Goal: Communication & Community: Answer question/provide support

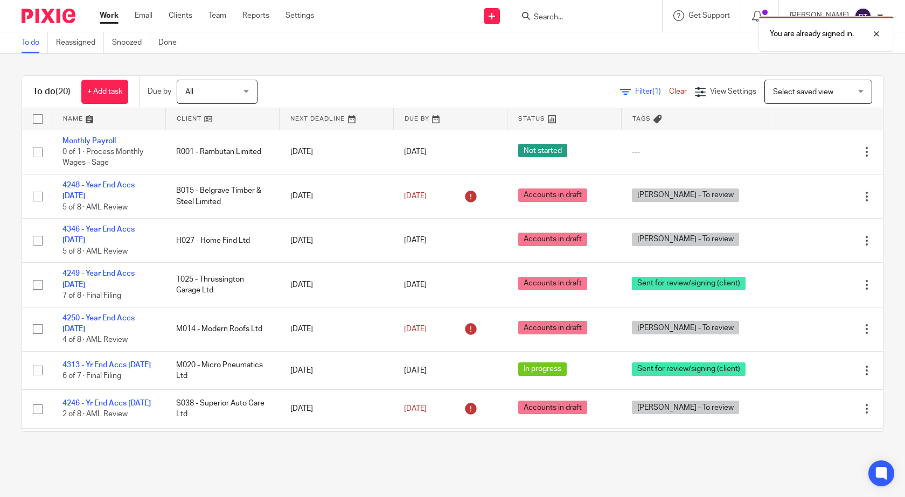
click at [552, 19] on div "You are already signed in." at bounding box center [674, 31] width 442 height 41
click at [875, 32] on div at bounding box center [868, 33] width 29 height 13
click at [545, 16] on input "Search" at bounding box center [581, 18] width 97 height 10
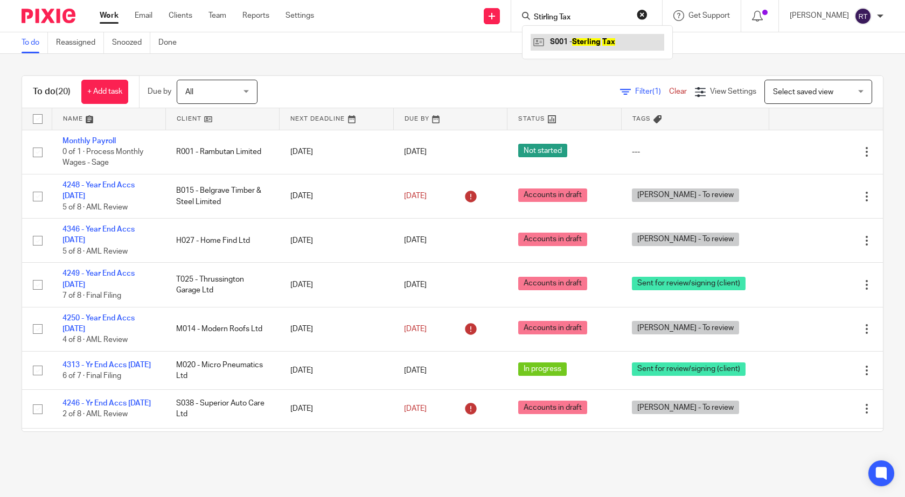
type input "Stirling Tax"
click at [602, 41] on link at bounding box center [598, 42] width 134 height 16
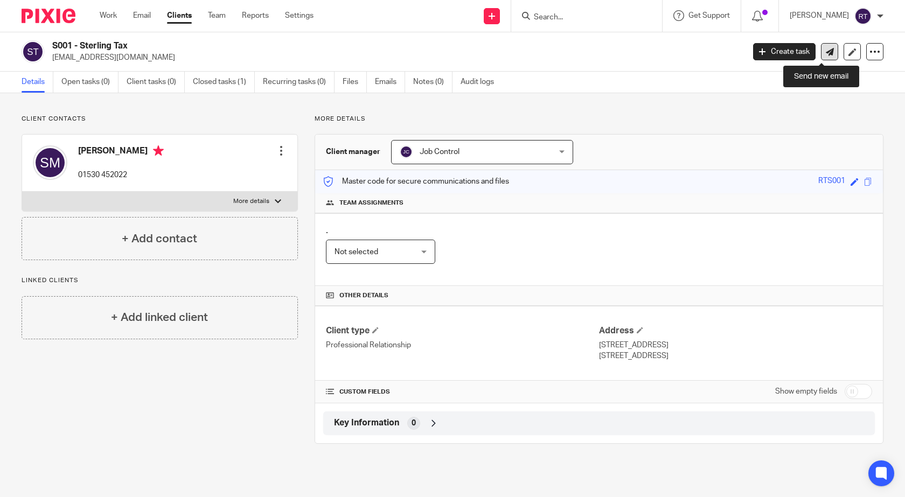
click at [826, 55] on icon at bounding box center [830, 52] width 8 height 8
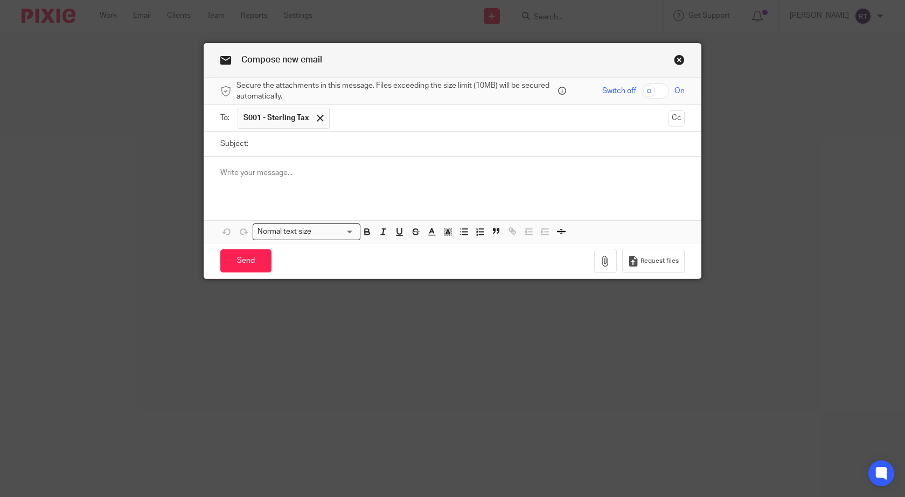
click at [286, 152] on input "Subject:" at bounding box center [469, 144] width 431 height 24
type input "Key FP"
click at [226, 168] on p at bounding box center [452, 173] width 464 height 11
click at [645, 92] on input "checkbox" at bounding box center [655, 91] width 27 height 15
checkbox input "true"
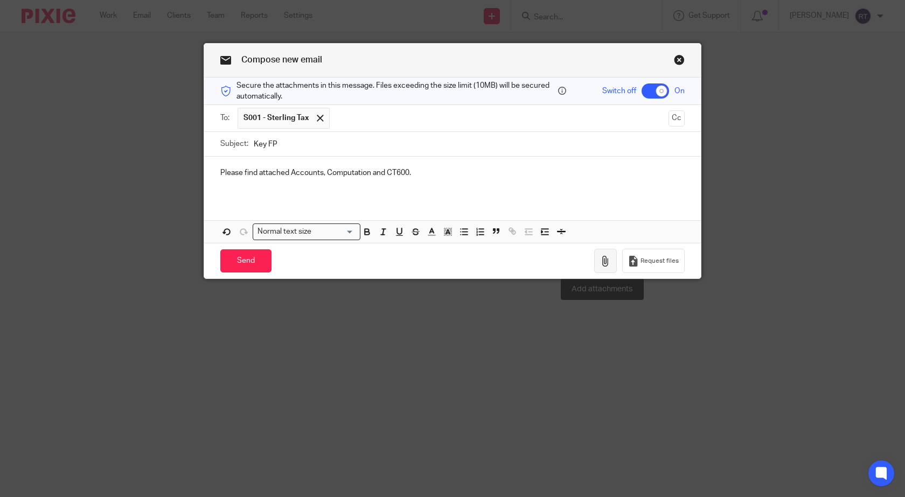
click at [602, 262] on icon "button" at bounding box center [605, 261] width 11 height 11
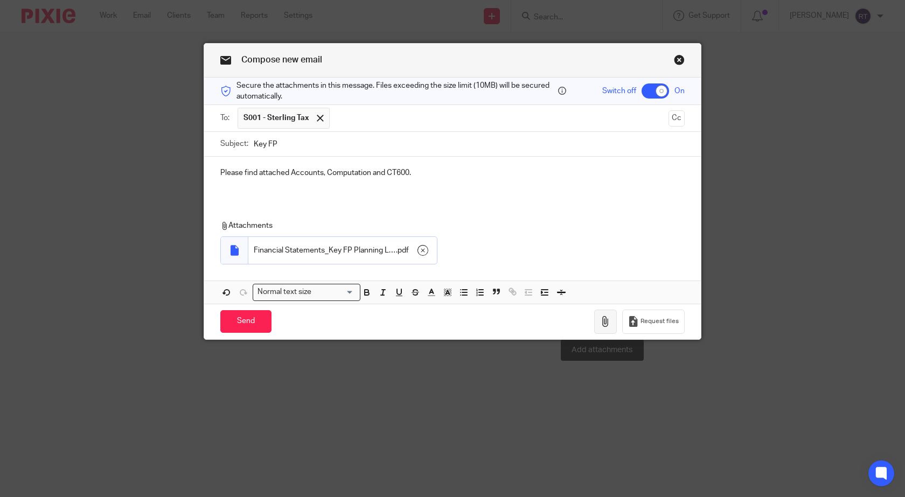
click at [603, 323] on icon "button" at bounding box center [605, 321] width 11 height 11
click at [602, 323] on icon "button" at bounding box center [605, 321] width 11 height 11
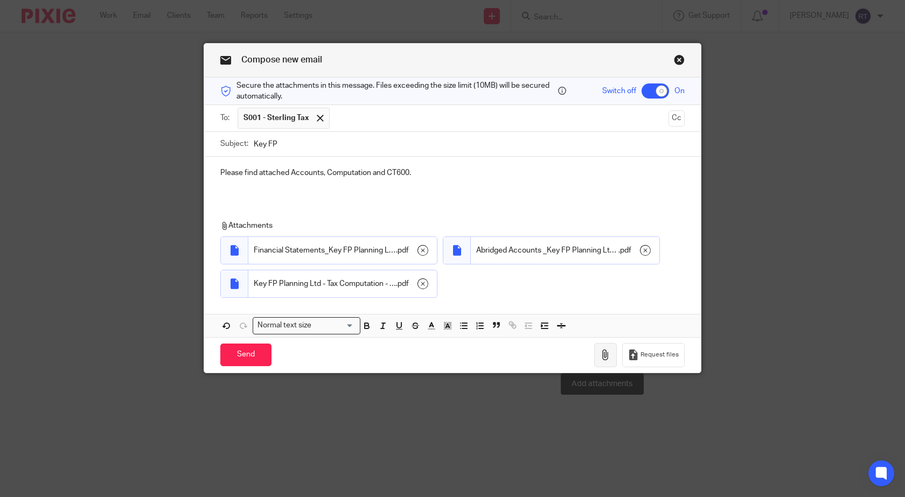
click at [605, 356] on icon "button" at bounding box center [605, 355] width 11 height 11
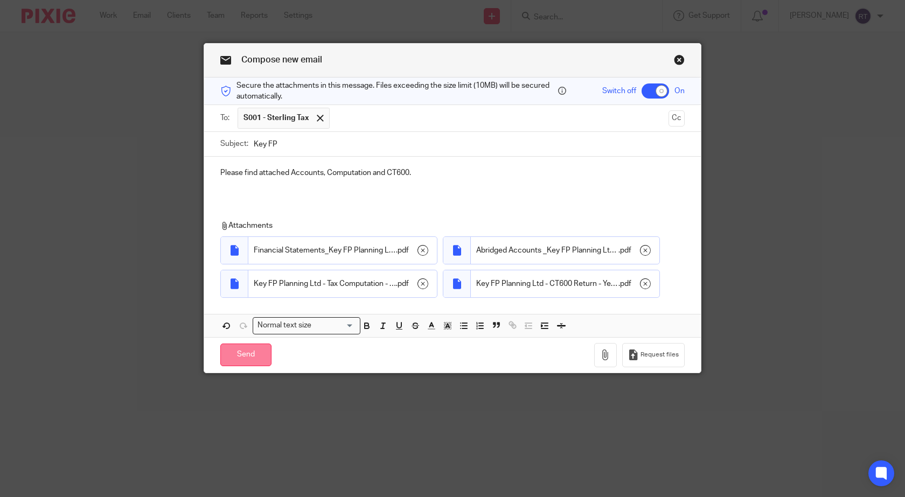
click at [252, 357] on input "Send" at bounding box center [245, 355] width 51 height 23
